Goal: Find specific page/section: Find specific page/section

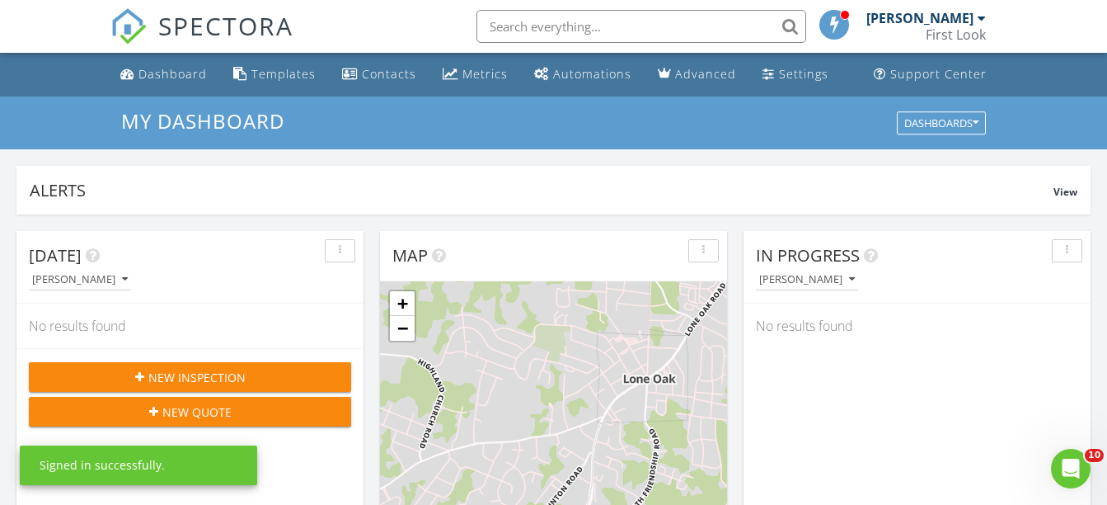
click at [544, 25] on input "text" at bounding box center [642, 26] width 330 height 33
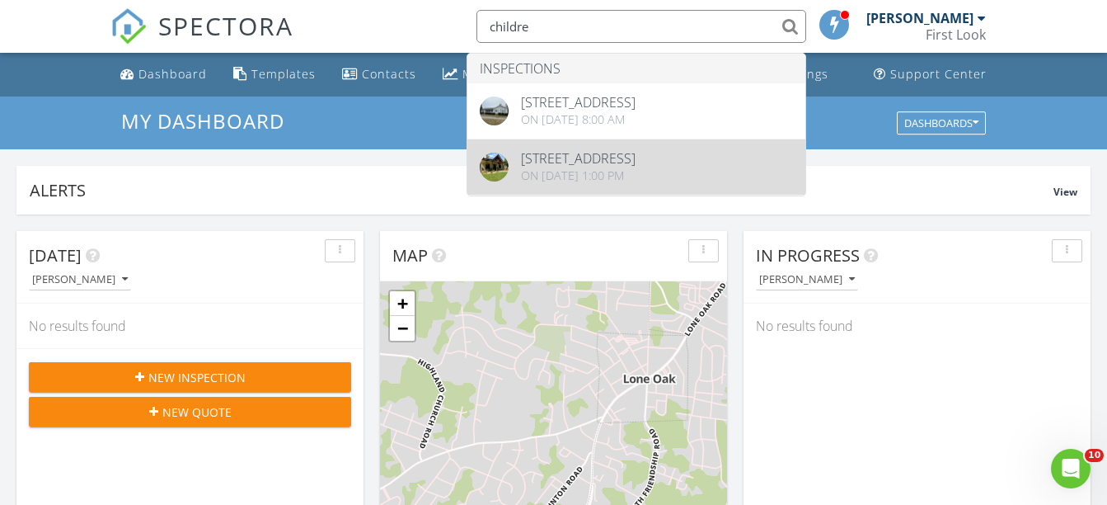
type input "childre"
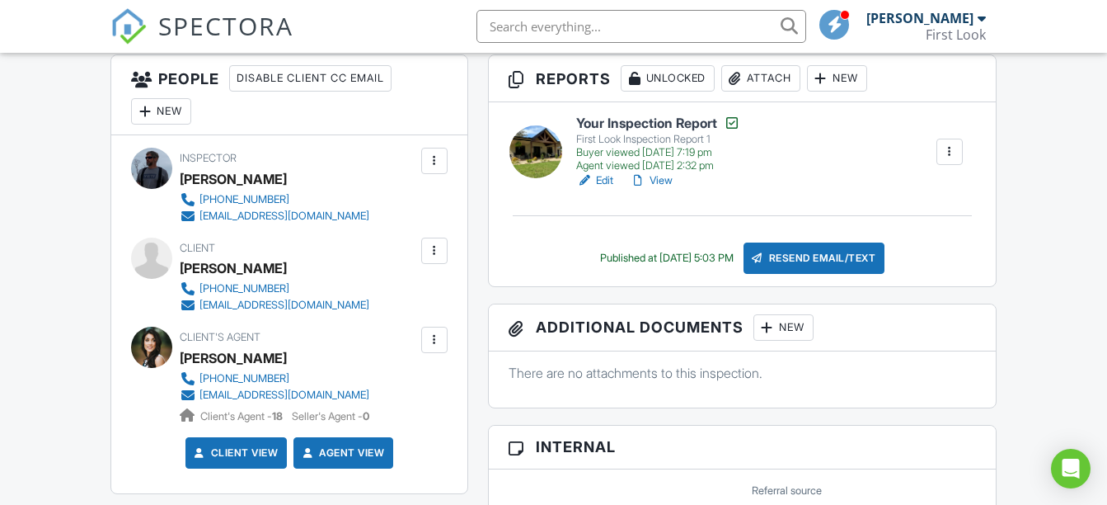
click at [657, 174] on link "View" at bounding box center [651, 180] width 43 height 16
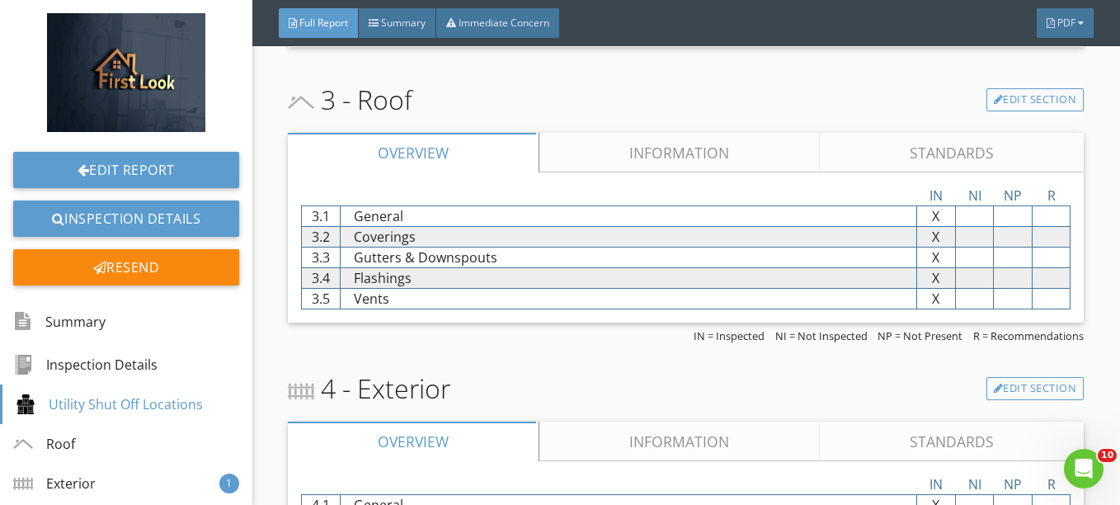
scroll to position [3958, 0]
